Goal: Task Accomplishment & Management: Use online tool/utility

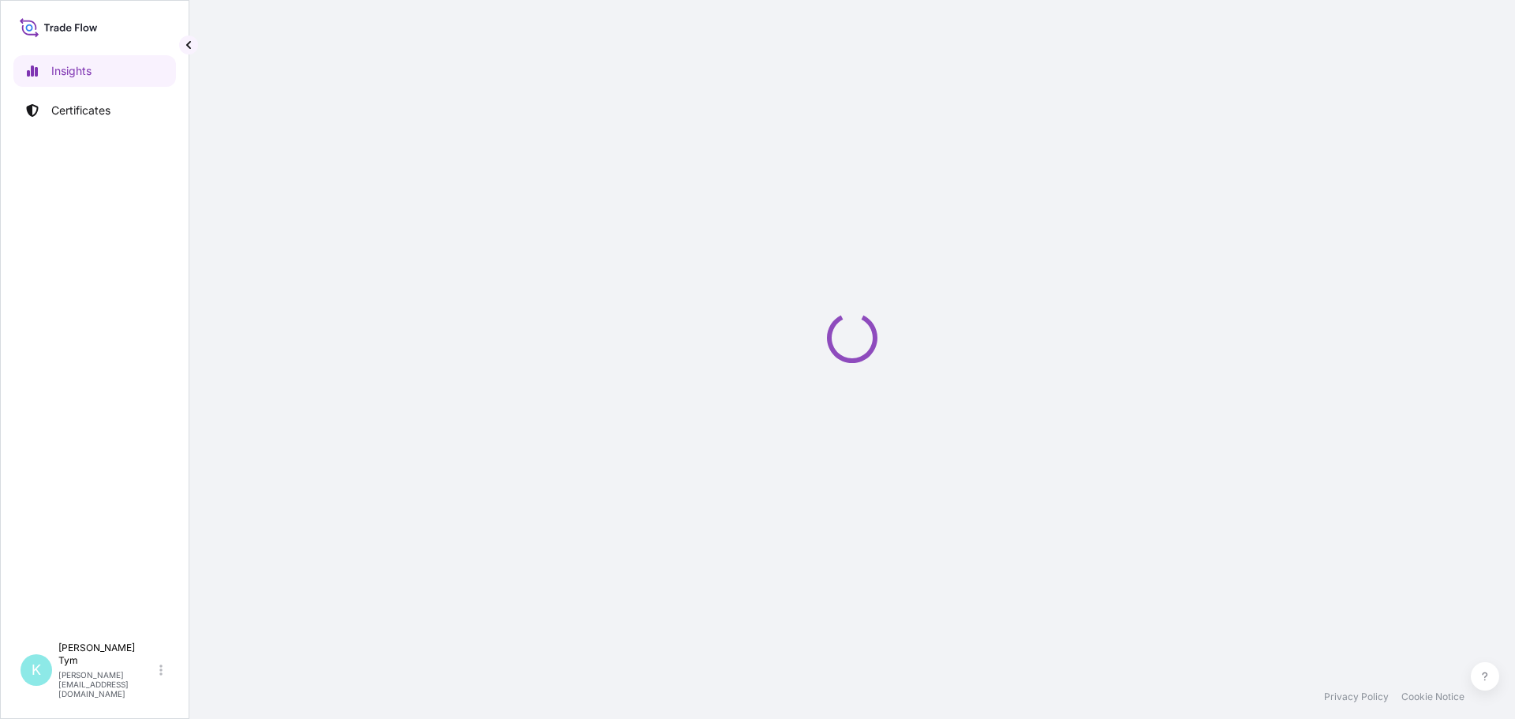
select select "2025"
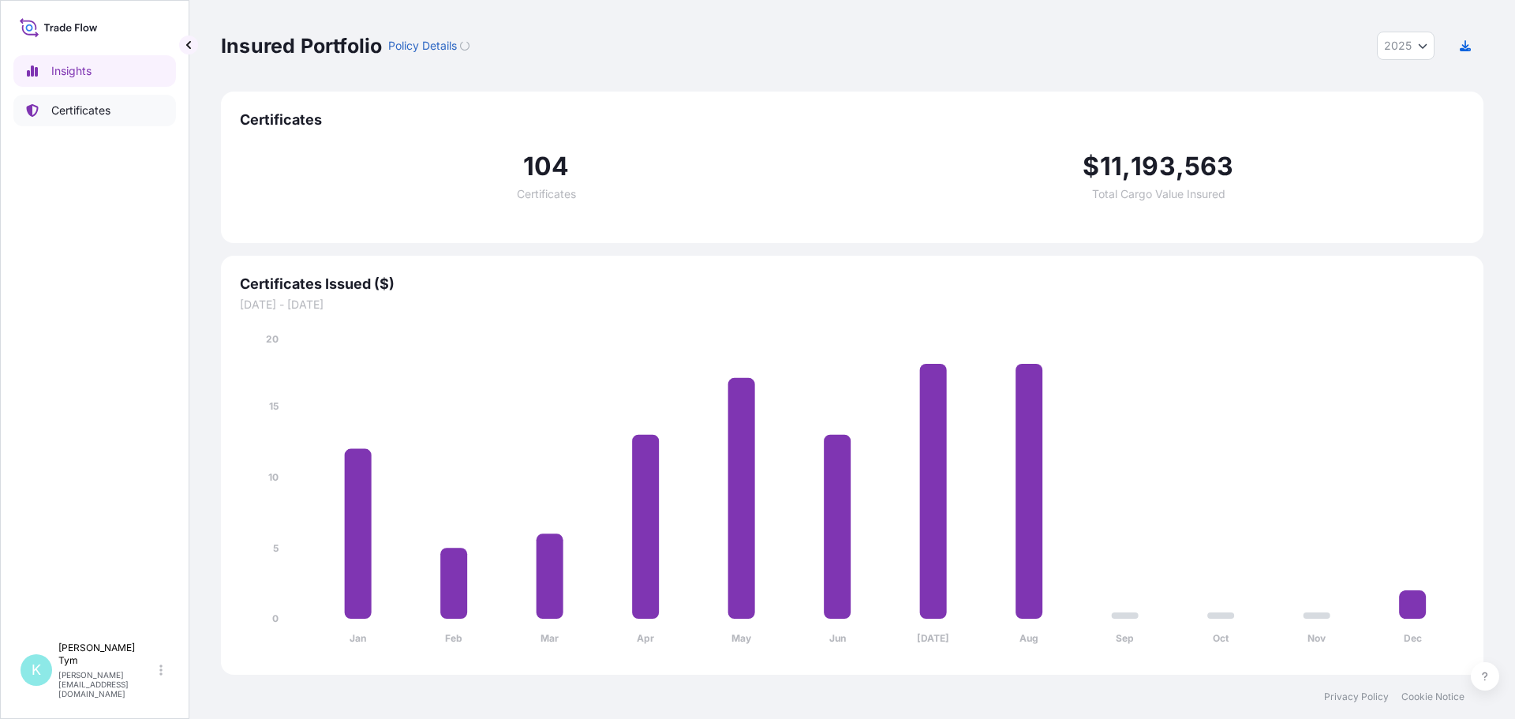
click at [89, 107] on p "Certificates" at bounding box center [80, 111] width 59 height 16
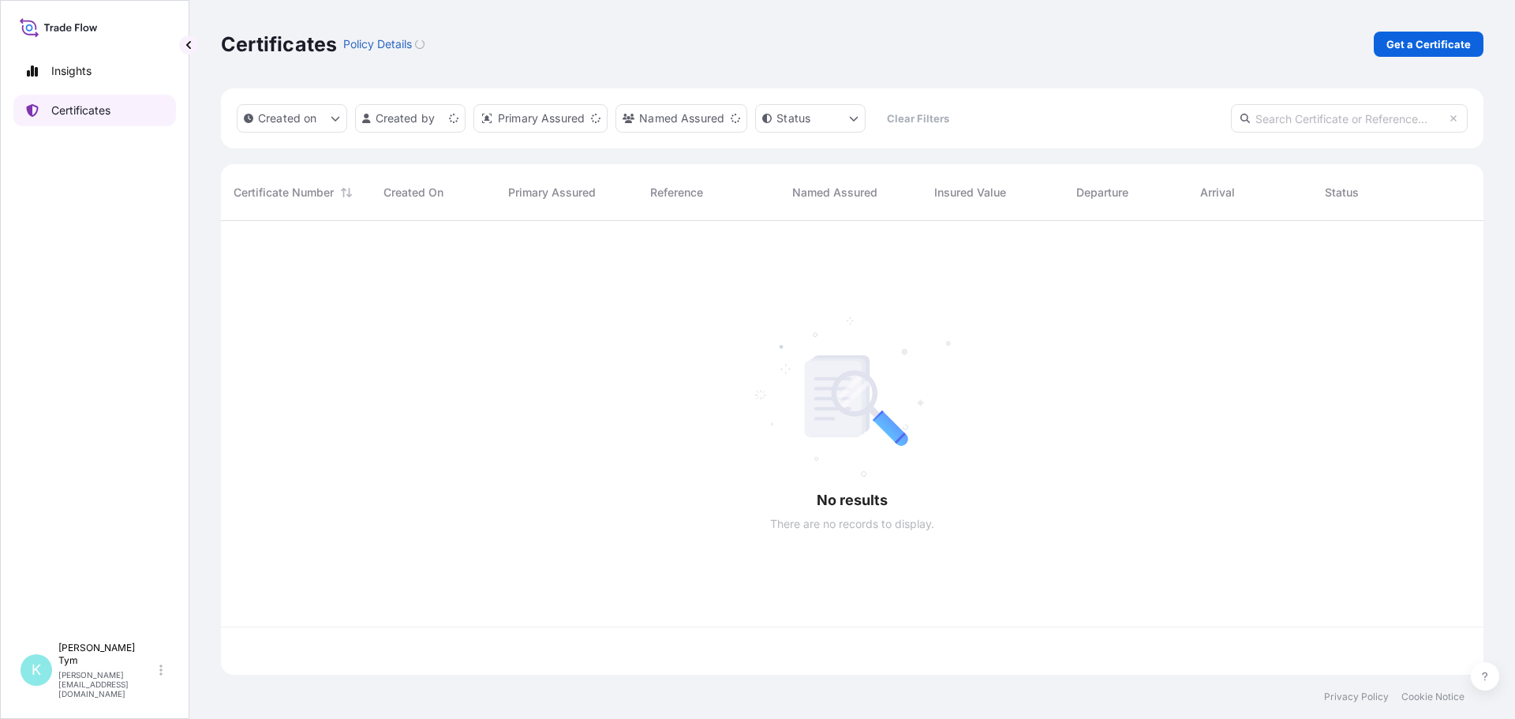
scroll to position [451, 1251]
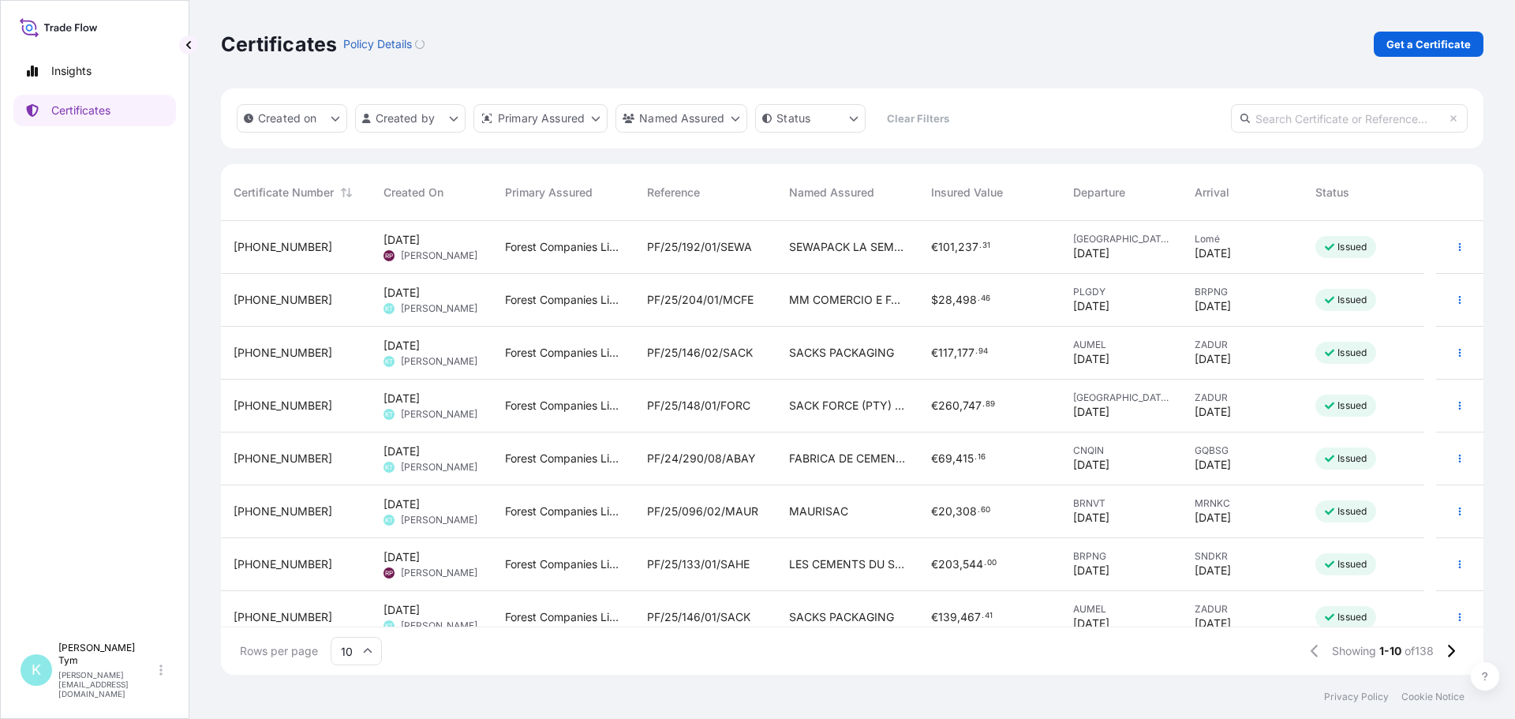
click at [1308, 125] on input "text" at bounding box center [1349, 118] width 237 height 28
type input "abay"
click at [677, 405] on span "PF/24/288/07/ABAY" at bounding box center [701, 406] width 108 height 16
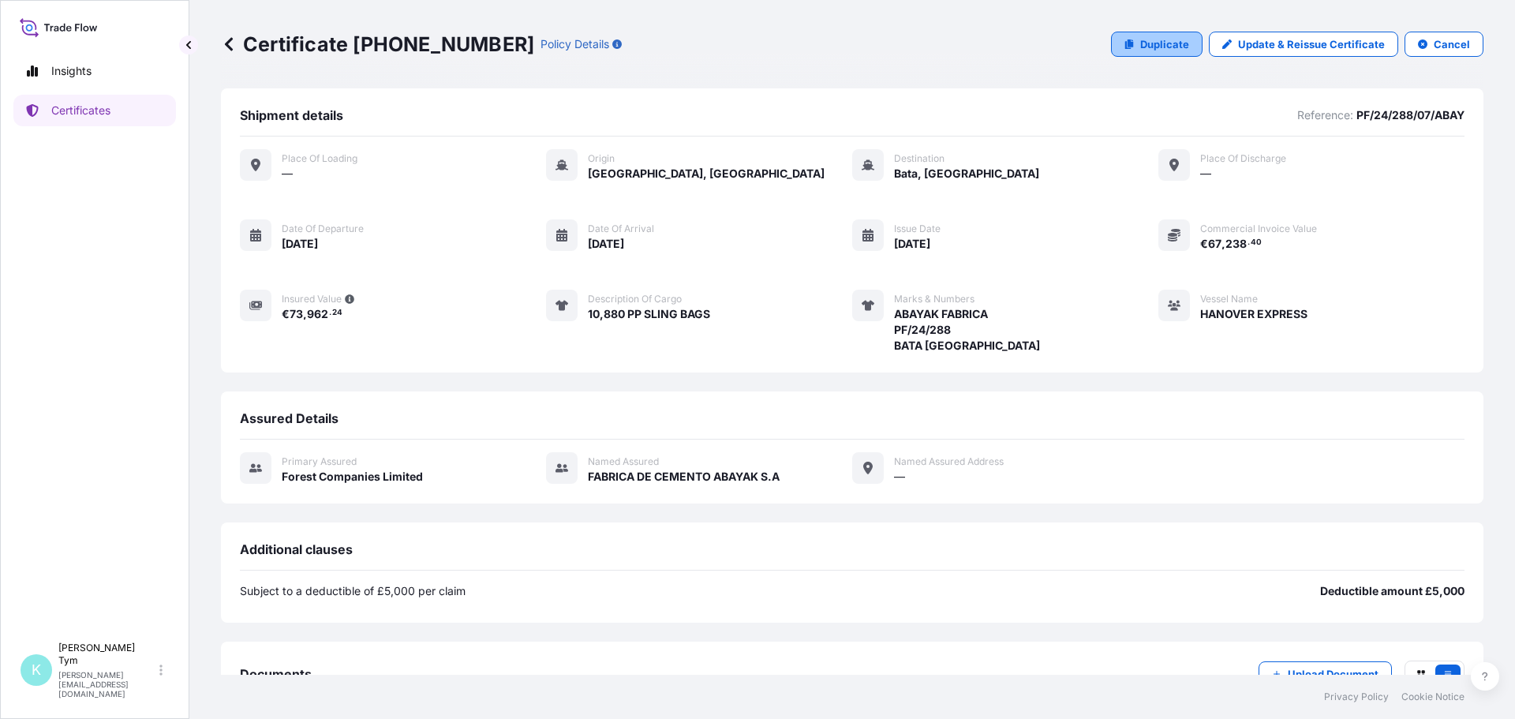
click at [1142, 50] on p "Duplicate" at bounding box center [1164, 44] width 49 height 16
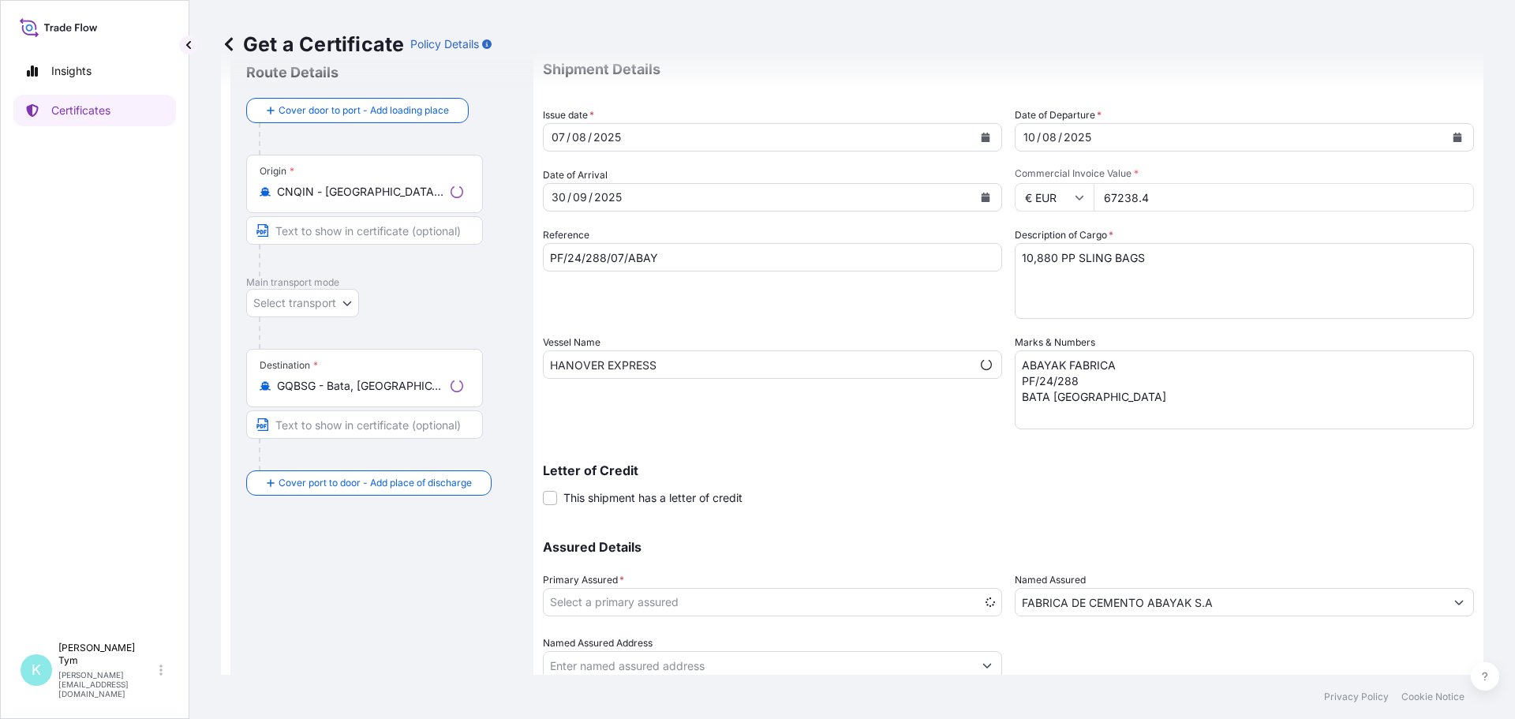
select select "31422"
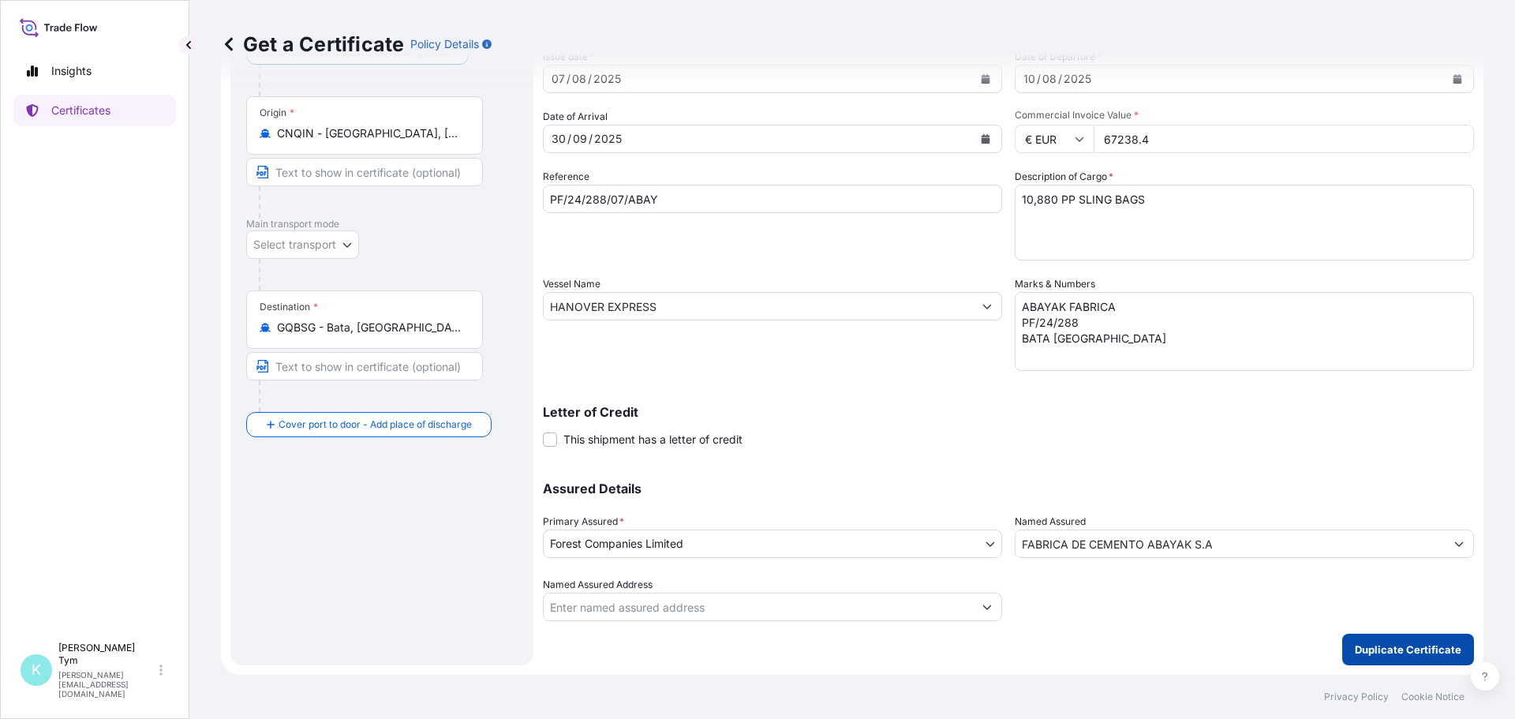
click at [1374, 645] on p "Duplicate Certificate" at bounding box center [1408, 650] width 107 height 16
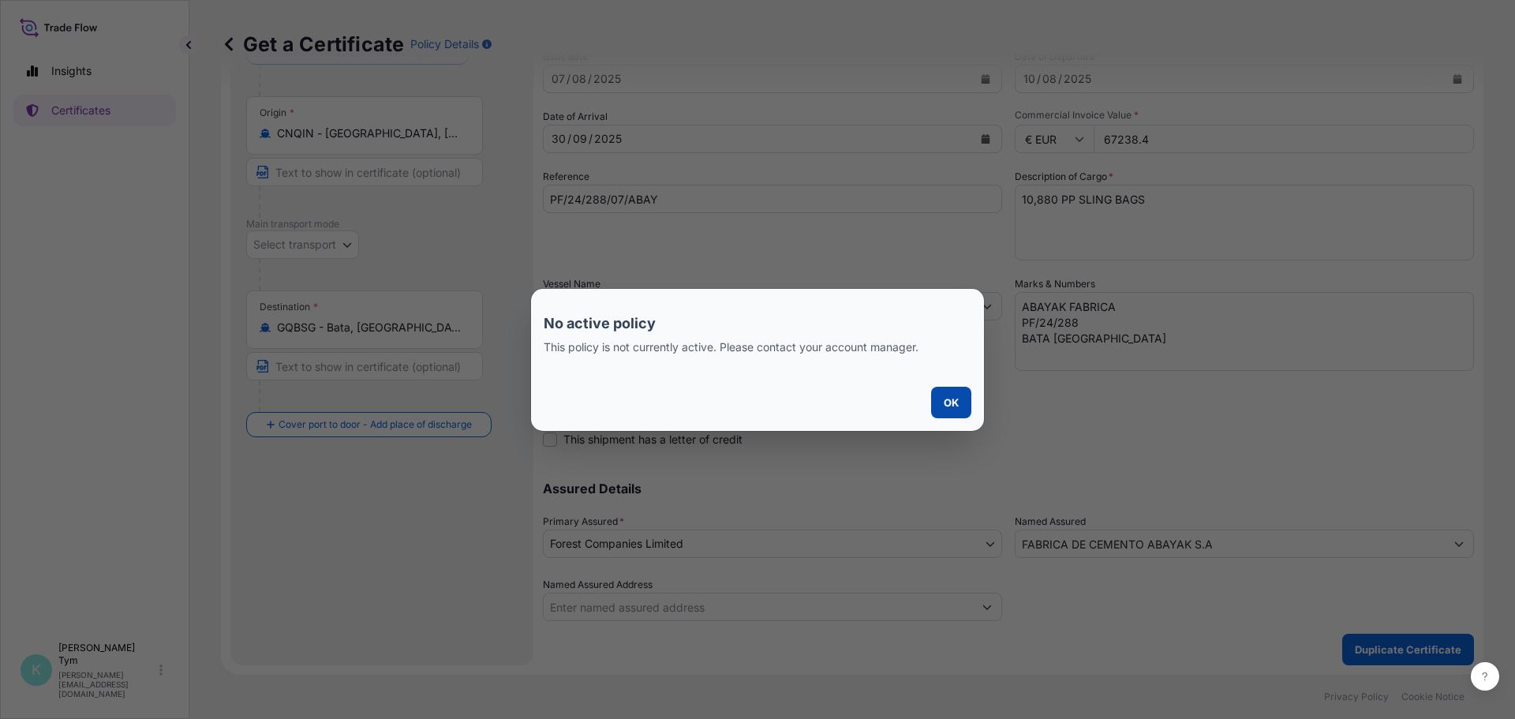
click at [947, 416] on button "OK" at bounding box center [951, 403] width 40 height 32
